Goal: Task Accomplishment & Management: Manage account settings

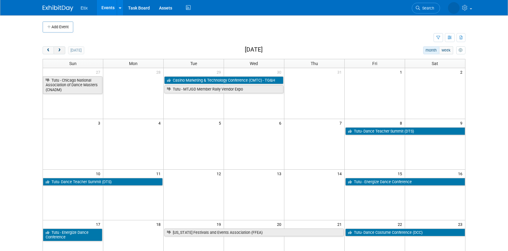
click at [62, 51] on button "next" at bounding box center [59, 50] width 11 height 8
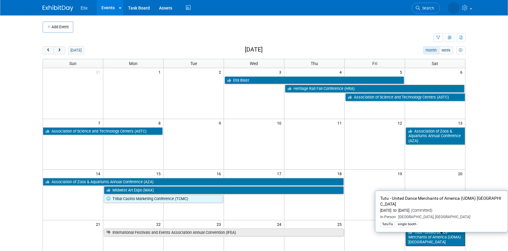
click at [411, 237] on link "Tutu - United Dance Merchants of America (UDMA) [GEOGRAPHIC_DATA]" at bounding box center [434, 236] width 59 height 17
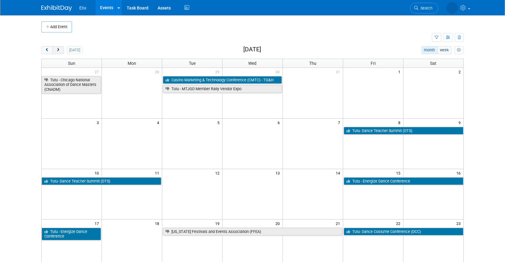
click at [59, 51] on span "next" at bounding box center [58, 50] width 5 height 4
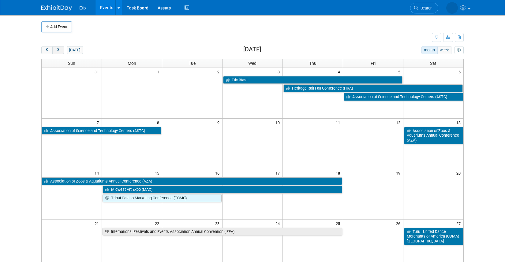
click at [59, 51] on span "next" at bounding box center [58, 50] width 5 height 4
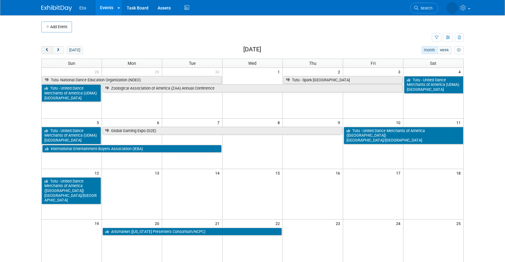
click at [45, 52] on span "prev" at bounding box center [47, 50] width 5 height 4
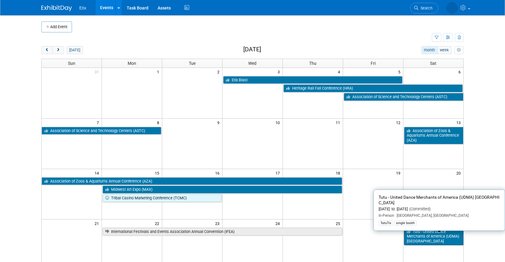
click at [419, 239] on link "Tutu - United Dance Merchants of America (UDMA) [GEOGRAPHIC_DATA]" at bounding box center [433, 236] width 59 height 17
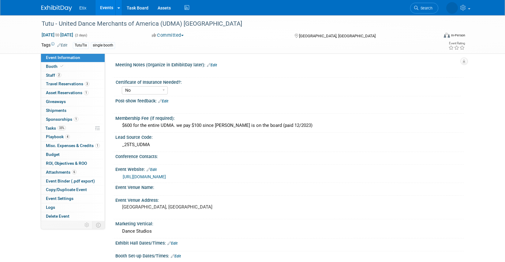
select select "No"
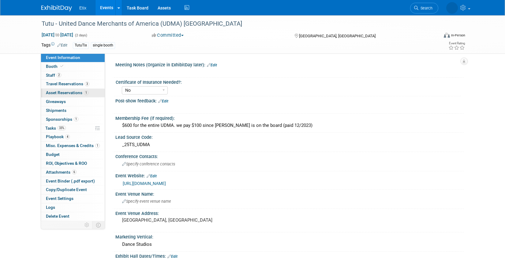
click at [66, 92] on span "Asset Reservations 1" at bounding box center [67, 92] width 43 height 5
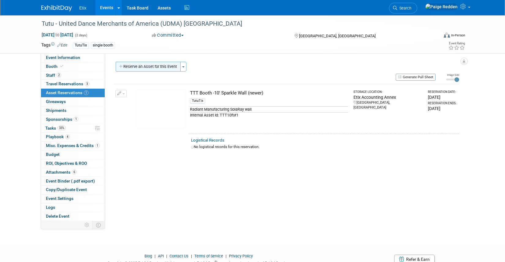
click at [144, 69] on button "Reserve an Asset for this Event" at bounding box center [148, 67] width 65 height 10
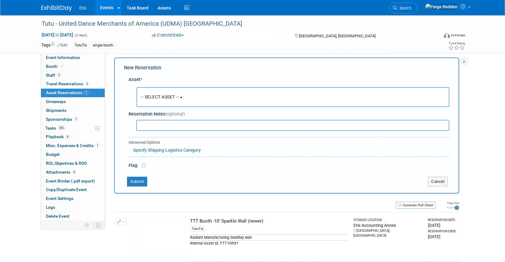
scroll to position [6, 0]
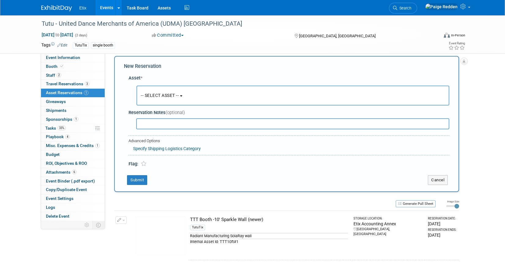
click at [149, 94] on span "-- SELECT ASSET --" at bounding box center [160, 95] width 38 height 5
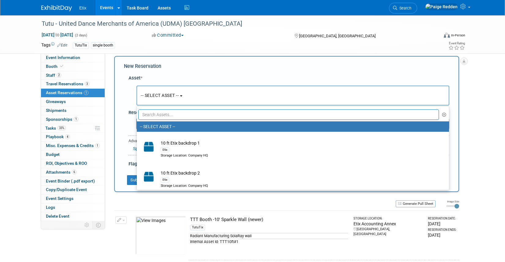
click at [149, 115] on input "text" at bounding box center [288, 115] width 301 height 10
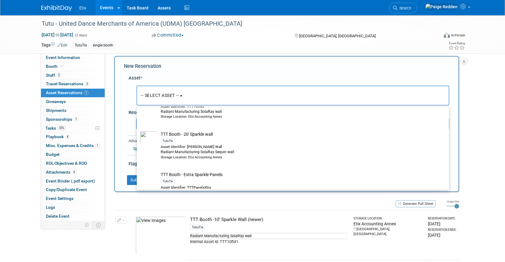
scroll to position [153, 0]
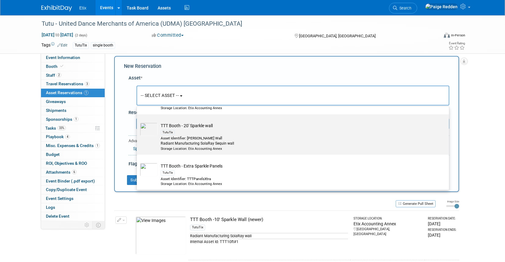
type input "tutu"
click at [206, 137] on div "Asset Identifier: [PERSON_NAME] Wall" at bounding box center [299, 138] width 276 height 5
click at [138, 122] on input "TTT Booth - 20' Sparkle wall TutuTix Asset Identifier: [PERSON_NAME] Wall Radia…" at bounding box center [136, 120] width 4 height 4
select select "10694364"
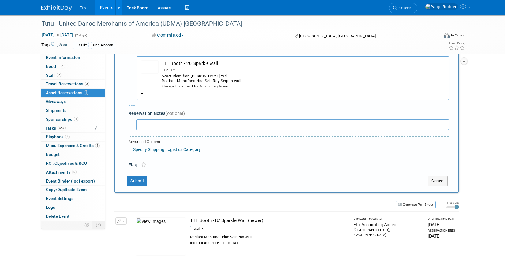
scroll to position [37, 0]
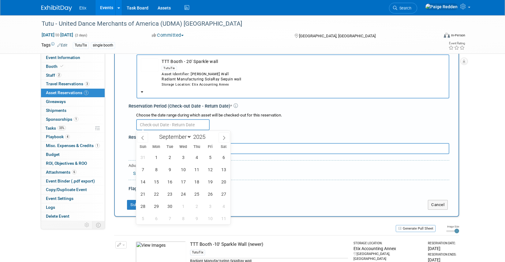
click at [152, 126] on input "text" at bounding box center [172, 124] width 73 height 11
click at [146, 134] on span at bounding box center [142, 138] width 11 height 10
click at [223, 140] on icon at bounding box center [224, 138] width 2 height 4
select select "8"
click at [194, 173] on span "11" at bounding box center [197, 170] width 12 height 12
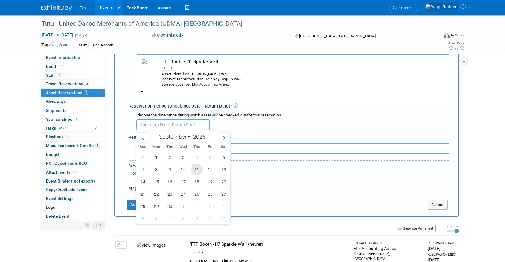
type input "[DATE]"
click at [224, 140] on icon at bounding box center [224, 138] width 4 height 4
select select "9"
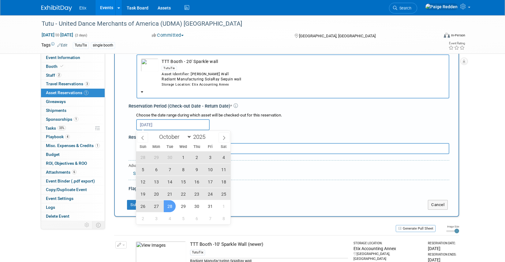
click at [173, 207] on span "28" at bounding box center [170, 207] width 12 height 12
type input "[DATE] to [DATE]"
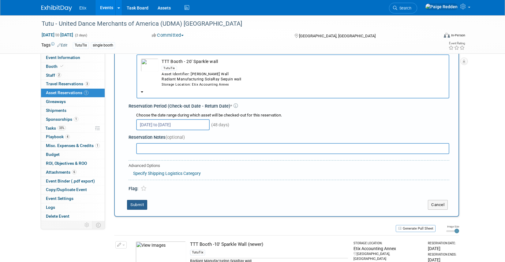
click at [139, 206] on button "Submit" at bounding box center [137, 205] width 20 height 10
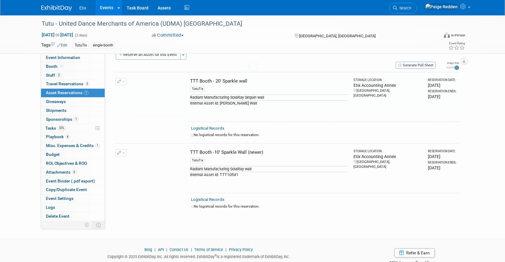
scroll to position [8, 0]
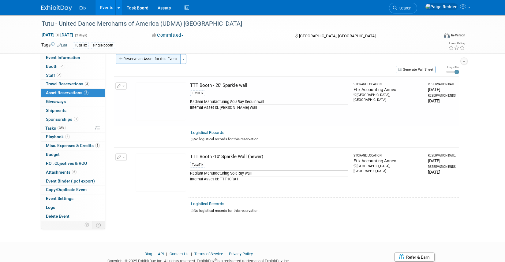
click at [149, 62] on button "Reserve an Asset for this Event" at bounding box center [148, 59] width 65 height 10
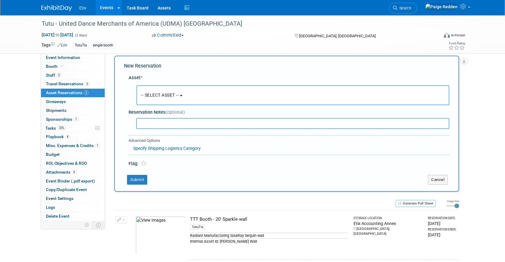
scroll to position [6, 0]
click at [148, 93] on span "-- SELECT ASSET --" at bounding box center [160, 95] width 38 height 5
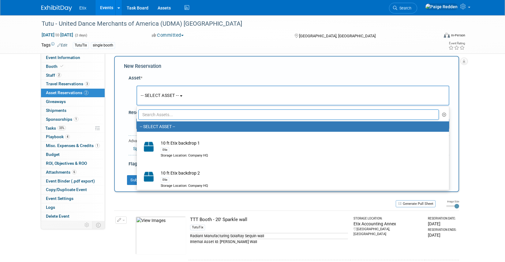
click at [147, 116] on input "text" at bounding box center [288, 115] width 301 height 10
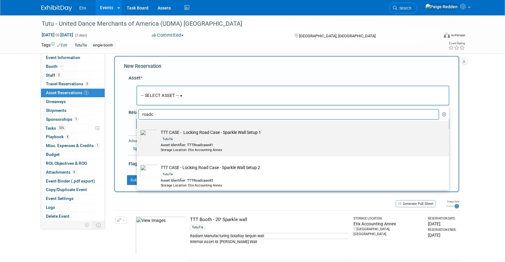
scroll to position [0, 0]
type input "roadc"
click at [186, 141] on div "TutuTix" at bounding box center [299, 139] width 276 height 7
click at [138, 129] on input "TTT CASE - Locking Road Case - Sparkle Wall Setup 1 TutuTix Asset Identifier: T…" at bounding box center [136, 127] width 4 height 4
select select "10694381"
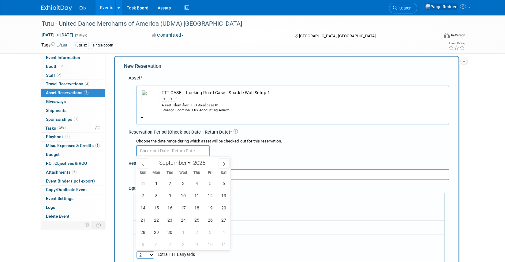
click at [146, 150] on input "text" at bounding box center [172, 150] width 73 height 11
click at [145, 163] on icon at bounding box center [143, 164] width 4 height 4
click at [224, 165] on icon at bounding box center [224, 164] width 4 height 4
select select "8"
click at [195, 198] on span "11" at bounding box center [197, 196] width 12 height 12
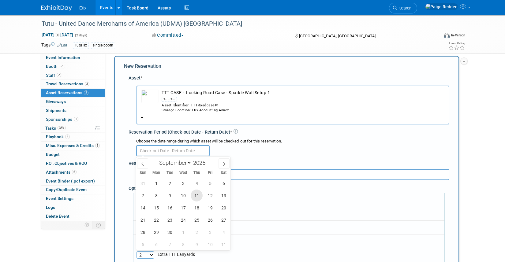
type input "[DATE]"
click at [226, 163] on icon at bounding box center [224, 164] width 4 height 4
select select "9"
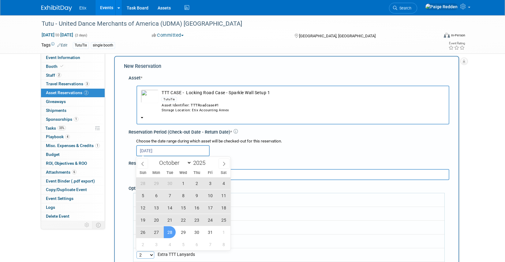
click at [174, 233] on span "28" at bounding box center [170, 233] width 12 height 12
type input "[DATE] to [DATE]"
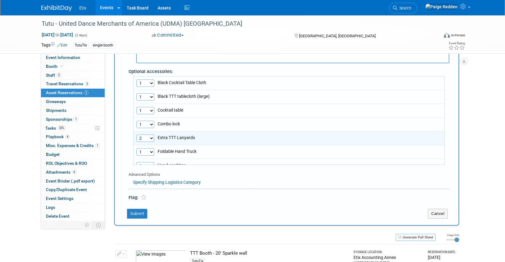
scroll to position [154, 0]
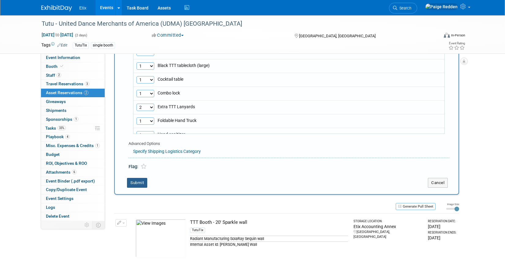
click at [137, 183] on button "Submit" at bounding box center [137, 183] width 20 height 10
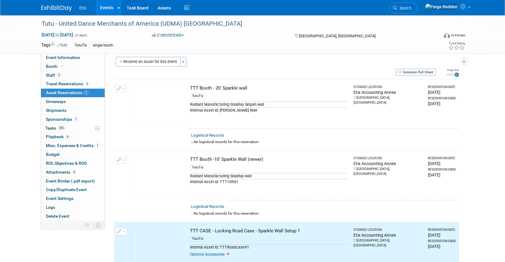
scroll to position [0, 0]
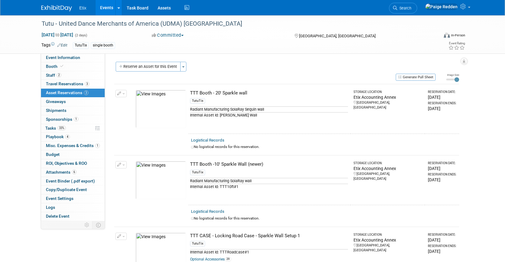
click at [140, 72] on div "Reserve an Asset for this Event Toggle Dropdown New asset reservation Copy asse…" at bounding box center [286, 67] width 345 height 11
click at [140, 68] on button "Reserve an Asset for this Event" at bounding box center [148, 67] width 65 height 10
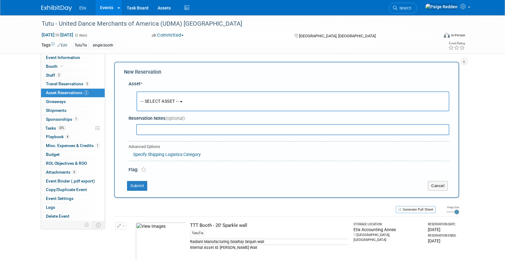
scroll to position [6, 0]
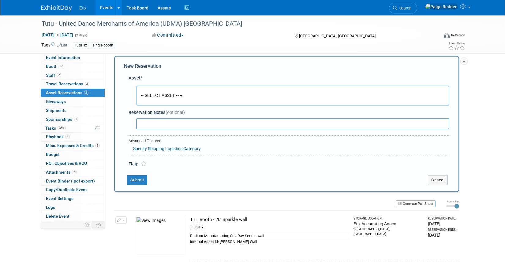
click at [142, 94] on span "-- SELECT ASSET --" at bounding box center [160, 95] width 38 height 5
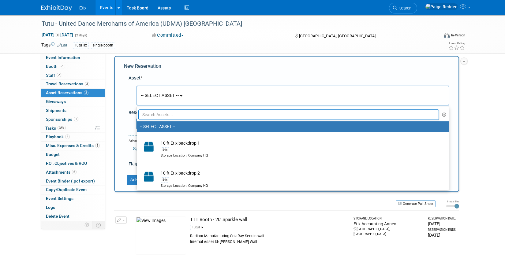
click at [143, 114] on input "text" at bounding box center [288, 115] width 301 height 10
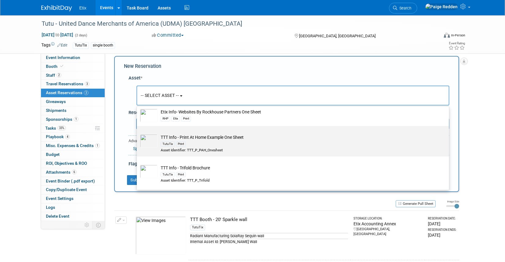
scroll to position [1025, 0]
type input "print"
click at [196, 144] on div "TutuTix Print" at bounding box center [299, 144] width 276 height 7
click at [138, 134] on input "TTT Info - Print At Home Example One Sheet TutuTix Print Asset Identifier: TTT_…" at bounding box center [136, 132] width 4 height 4
select select "10696618"
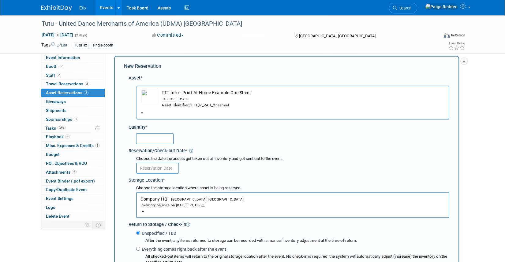
click at [146, 141] on input "text" at bounding box center [155, 139] width 38 height 11
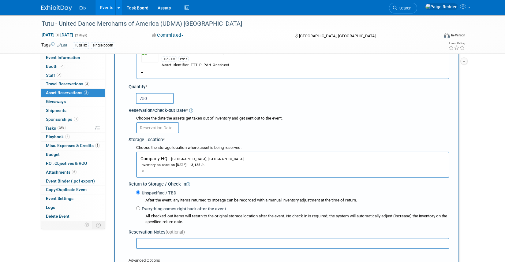
scroll to position [46, 0]
type input "750"
click at [151, 133] on input "text" at bounding box center [157, 128] width 43 height 11
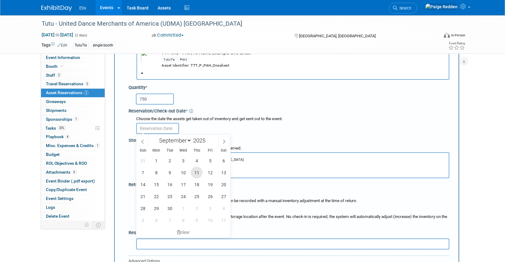
click at [198, 174] on span "11" at bounding box center [197, 173] width 12 height 12
type input "[DATE]"
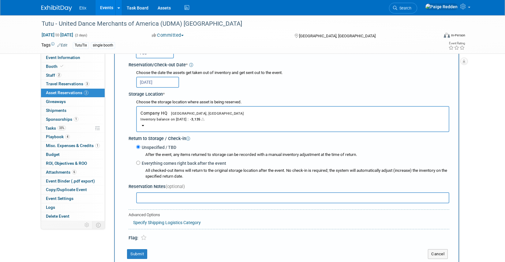
scroll to position [92, 0]
click at [138, 253] on button "Submit" at bounding box center [137, 254] width 20 height 10
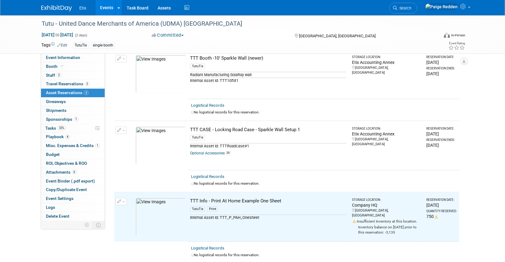
scroll to position [0, 0]
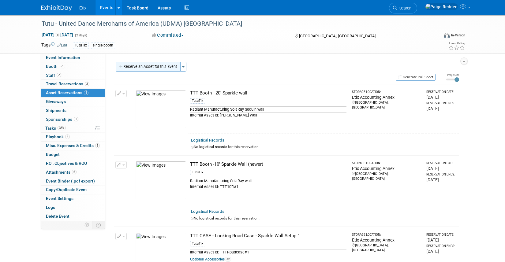
click at [135, 68] on button "Reserve an Asset for this Event" at bounding box center [148, 67] width 65 height 10
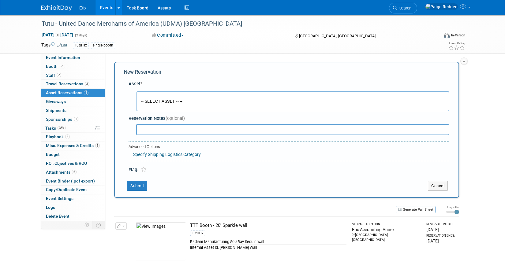
scroll to position [6, 0]
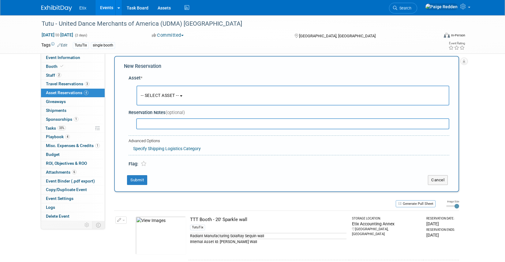
click at [145, 98] on button "-- SELECT ASSET --" at bounding box center [293, 96] width 313 height 20
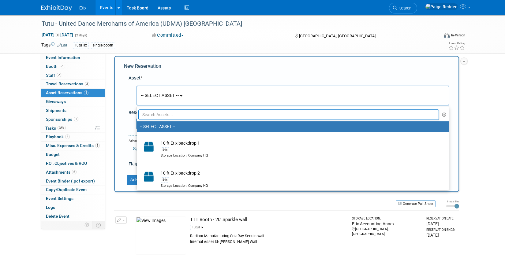
click at [145, 115] on input "text" at bounding box center [288, 115] width 301 height 10
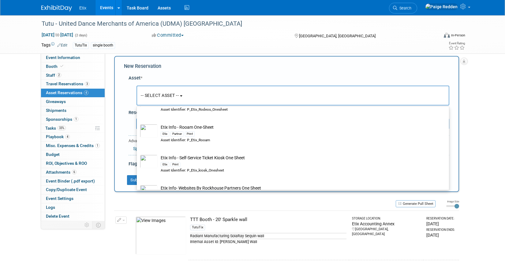
scroll to position [1064, 0]
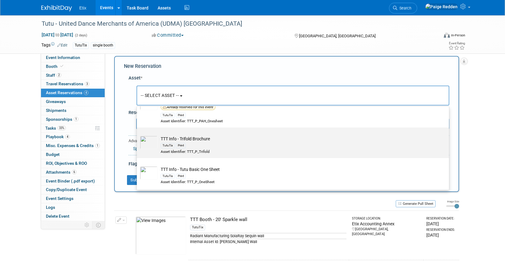
type input "print"
click at [169, 144] on div "TutuTix" at bounding box center [168, 145] width 14 height 5
click at [138, 135] on input "TTT Info - Trifold Brochure TutuTix Print Asset Identifier: TTT_P_Trifold" at bounding box center [136, 133] width 4 height 4
select select "10696621"
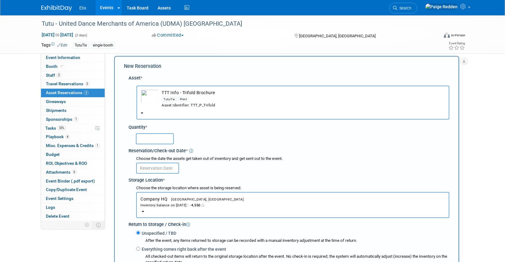
click at [154, 141] on input "text" at bounding box center [155, 139] width 38 height 11
type input "750"
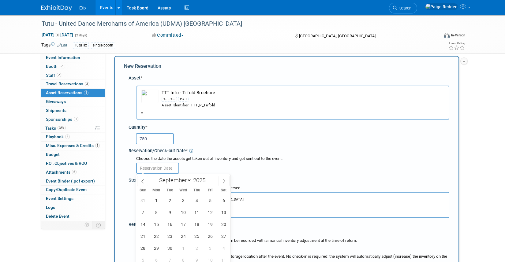
click at [142, 170] on input "text" at bounding box center [157, 168] width 43 height 11
click at [196, 213] on span "11" at bounding box center [197, 213] width 12 height 12
type input "[DATE]"
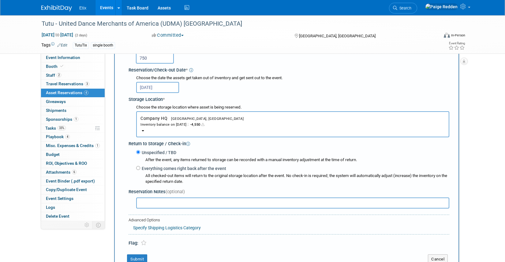
scroll to position [89, 0]
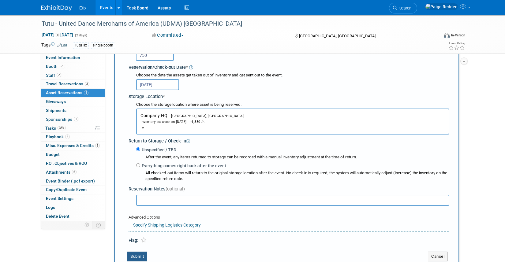
click at [135, 254] on button "Submit" at bounding box center [137, 257] width 20 height 10
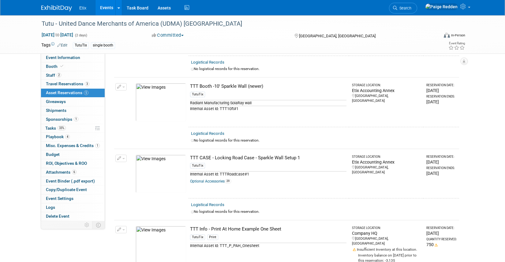
scroll to position [0, 0]
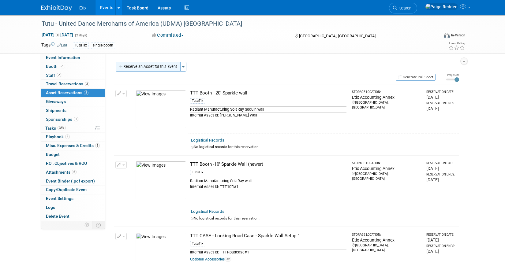
click at [143, 69] on button "Reserve an Asset for this Event" at bounding box center [148, 67] width 65 height 10
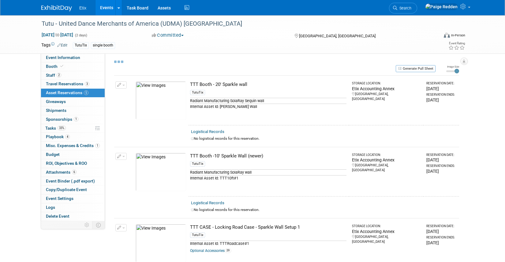
select select "8"
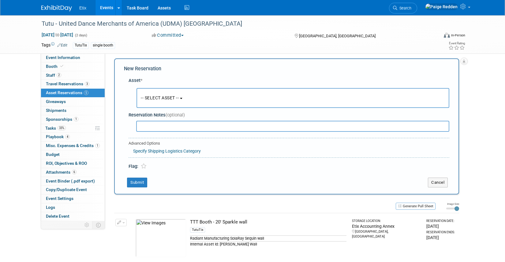
scroll to position [6, 0]
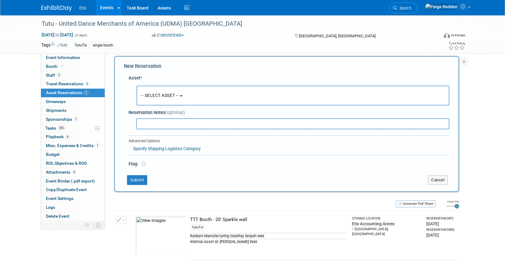
click at [143, 94] on span "-- SELECT ASSET --" at bounding box center [160, 95] width 38 height 5
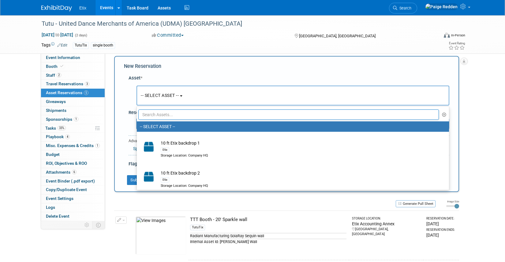
click at [143, 119] on input "text" at bounding box center [288, 115] width 301 height 10
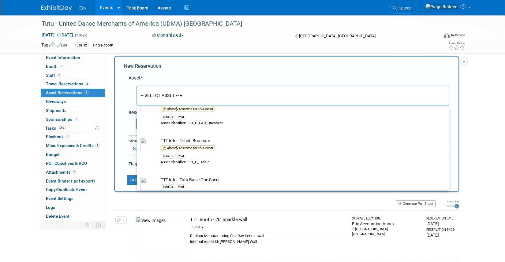
scroll to position [1072, 0]
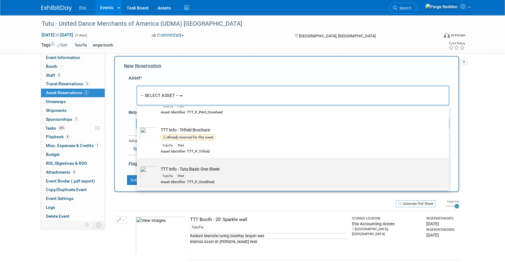
type input "print"
click at [159, 177] on td "TTT Info - Tutu Basic One Sheet TutuTix Print Asset Identifier: TTT_P_OneSheet" at bounding box center [297, 175] width 279 height 18
click at [138, 165] on input "TTT Info - Tutu Basic One Sheet TutuTix Print Asset Identifier: TTT_P_OneSheet" at bounding box center [136, 163] width 4 height 4
select select "10696619"
select select "8"
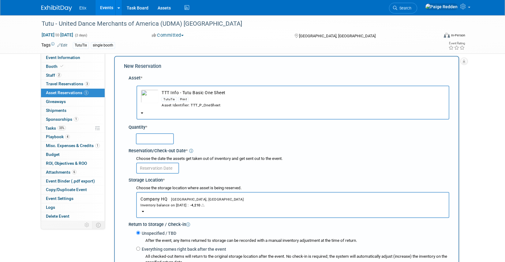
click at [145, 139] on input "text" at bounding box center [155, 139] width 38 height 11
type input "750"
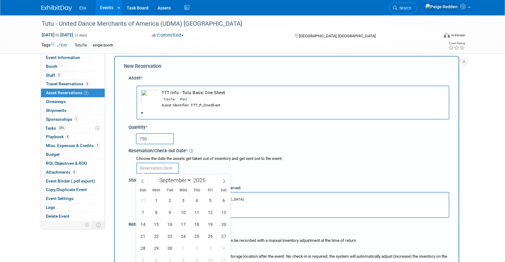
click at [145, 168] on input "text" at bounding box center [157, 168] width 43 height 11
click at [198, 215] on span "11" at bounding box center [197, 213] width 12 height 12
type input "[DATE]"
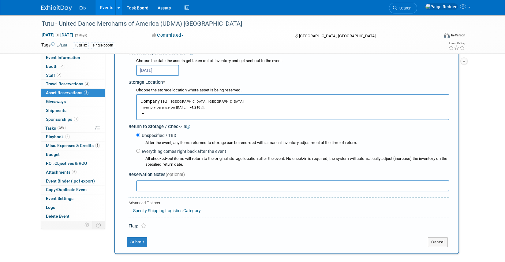
scroll to position [169, 0]
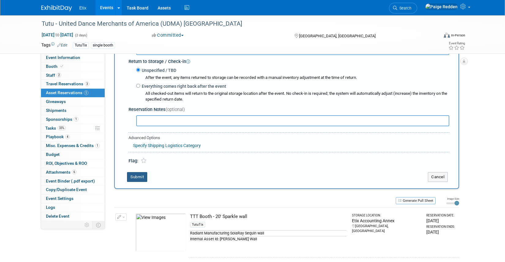
click at [142, 178] on button "Submit" at bounding box center [137, 177] width 20 height 10
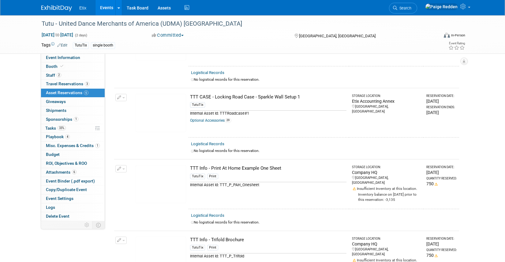
scroll to position [0, 0]
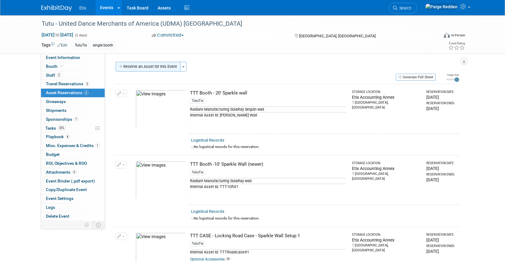
click at [142, 66] on button "Reserve an Asset for this Event" at bounding box center [148, 67] width 65 height 10
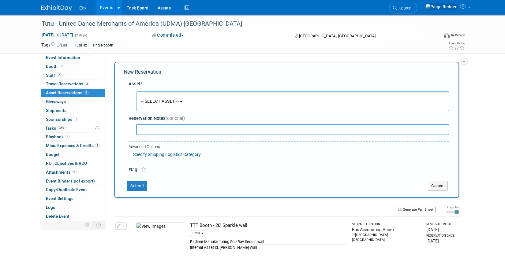
scroll to position [6, 0]
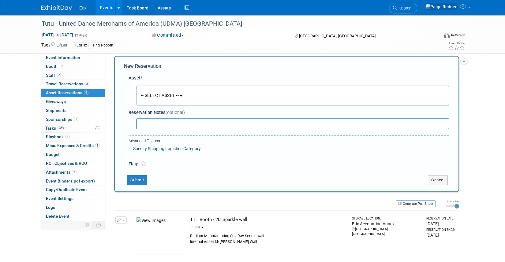
click at [144, 96] on span "-- SELECT ASSET --" at bounding box center [160, 95] width 38 height 5
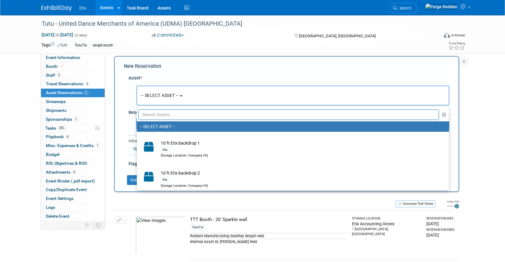
click at [144, 112] on input "text" at bounding box center [288, 115] width 301 height 10
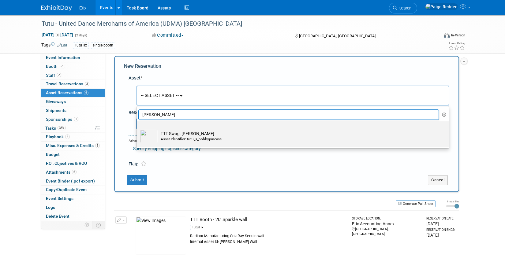
type input "[PERSON_NAME]"
click at [149, 134] on img at bounding box center [149, 136] width 18 height 13
click at [138, 129] on input "TTT Swag: [PERSON_NAME] Case Asset Identifier: tutu_s_bobbypincase" at bounding box center [136, 127] width 4 height 4
select select "10711320"
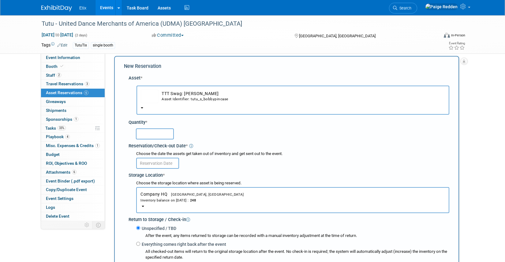
click at [149, 134] on input "text" at bounding box center [155, 134] width 38 height 11
type input "500"
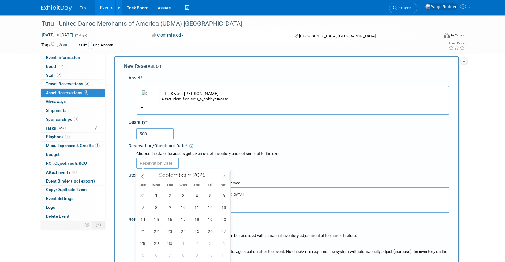
click at [145, 164] on input "text" at bounding box center [157, 163] width 43 height 11
click at [213, 160] on div at bounding box center [292, 163] width 313 height 12
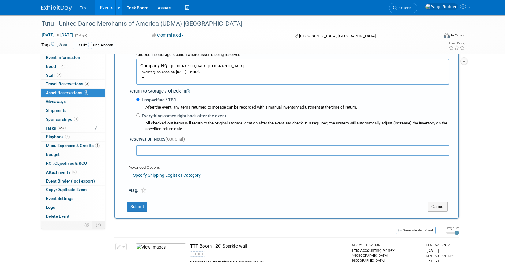
scroll to position [135, 0]
click at [442, 207] on button "Cancel" at bounding box center [438, 207] width 20 height 10
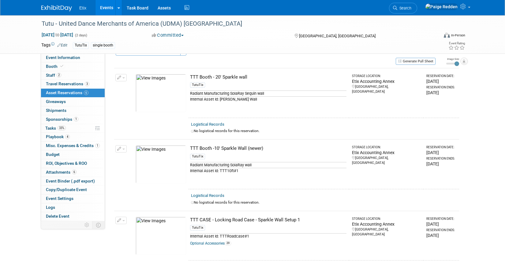
scroll to position [0, 0]
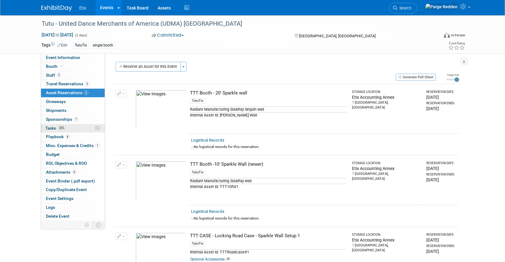
click at [70, 131] on link "33% Tasks 33%" at bounding box center [73, 128] width 64 height 9
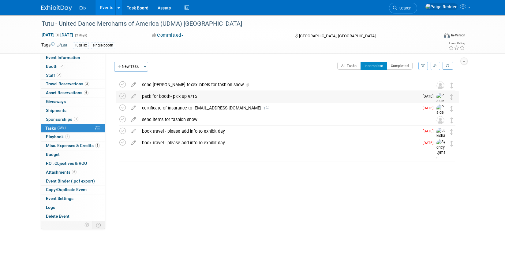
click at [150, 100] on div "pack for booth- pick up 9/15" at bounding box center [279, 96] width 280 height 10
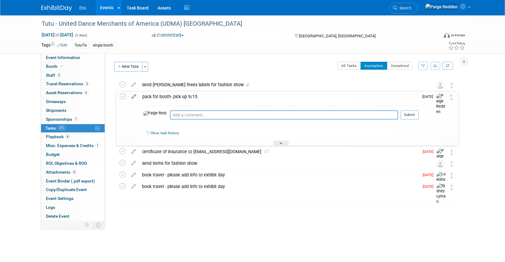
click at [132, 97] on icon at bounding box center [134, 96] width 11 height 8
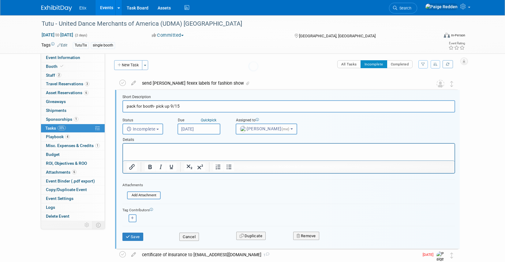
scroll to position [2, 0]
click at [138, 152] on html at bounding box center [289, 148] width 332 height 8
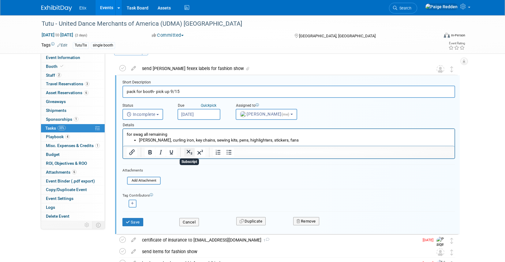
scroll to position [17, 0]
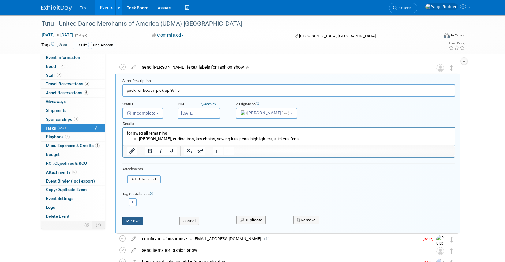
click at [137, 224] on button "Save" at bounding box center [132, 221] width 21 height 9
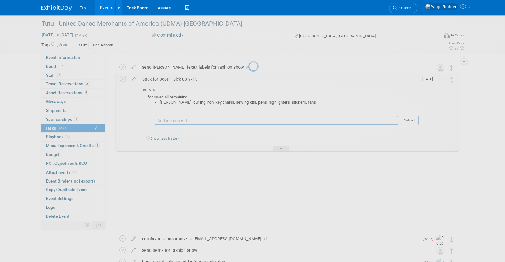
scroll to position [0, 0]
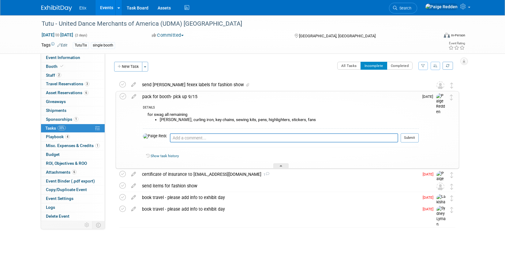
click at [205, 95] on div "pack for booth- pick up 9/15" at bounding box center [279, 97] width 280 height 10
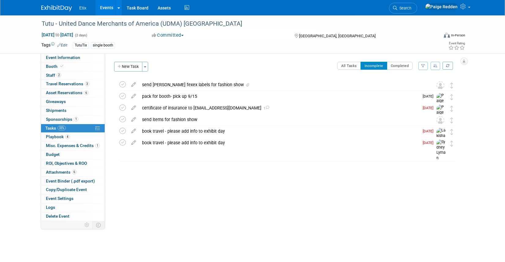
click at [205, 95] on div "pack for booth- pick up 9/15" at bounding box center [279, 96] width 280 height 10
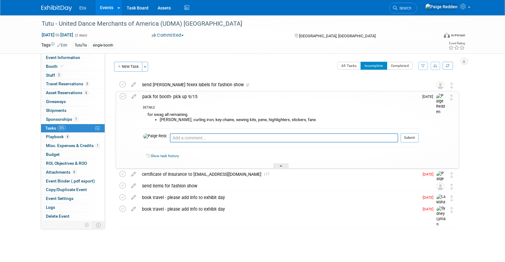
click at [205, 95] on div "pack for booth- pick up 9/15" at bounding box center [279, 97] width 280 height 10
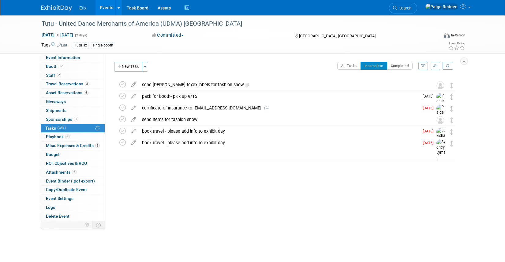
click at [199, 95] on div "pack for booth- pick up 9/15" at bounding box center [279, 96] width 280 height 10
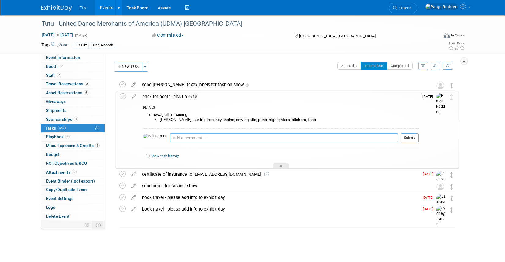
click at [170, 140] on textarea at bounding box center [284, 138] width 228 height 9
paste textarea "[EMAIL_ADDRESS][DOMAIN_NAME]"
type textarea "BOL will be sent to my email by [EMAIL_ADDRESS][DOMAIN_NAME] a few days prior"
click at [411, 138] on button "Submit" at bounding box center [410, 138] width 18 height 9
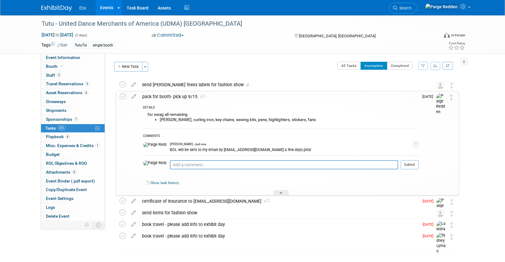
click at [234, 97] on div "pack for booth- pick up 9/15 1" at bounding box center [279, 97] width 280 height 10
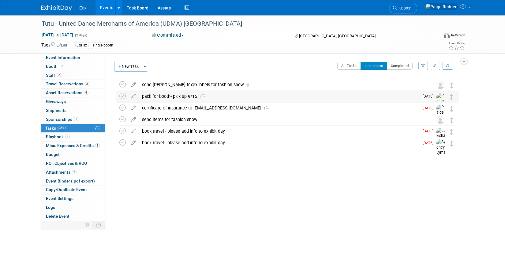
click at [204, 96] on icon at bounding box center [203, 95] width 4 height 3
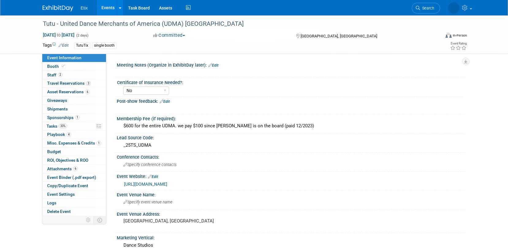
select select "No"
click at [73, 125] on link "33% Tasks 33%" at bounding box center [74, 126] width 64 height 8
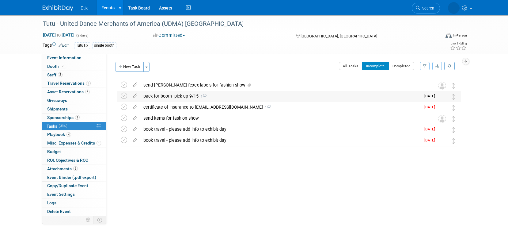
click at [160, 98] on div "pack for booth- pick up 9/15 1" at bounding box center [280, 96] width 280 height 10
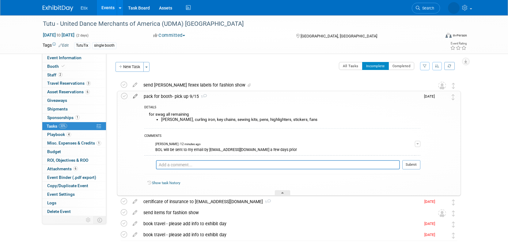
click at [134, 98] on icon at bounding box center [135, 95] width 11 height 8
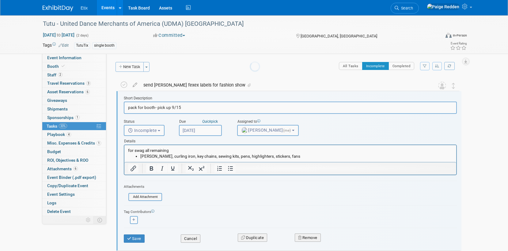
scroll to position [1, 0]
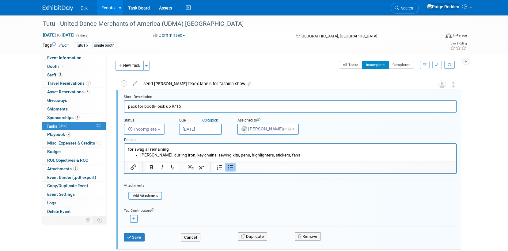
click at [289, 155] on li "[PERSON_NAME], curling iron, key chains, sewing kits, pens, highlighters, stick…" at bounding box center [296, 155] width 312 height 6
click at [252, 182] on div at bounding box center [290, 180] width 333 height 3
click at [134, 234] on button "Save" at bounding box center [134, 237] width 21 height 9
